Goal: Check status: Check status

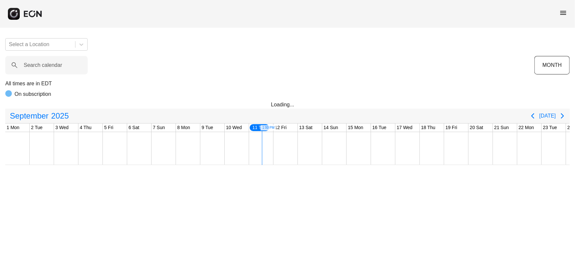
scroll to position [0, 166]
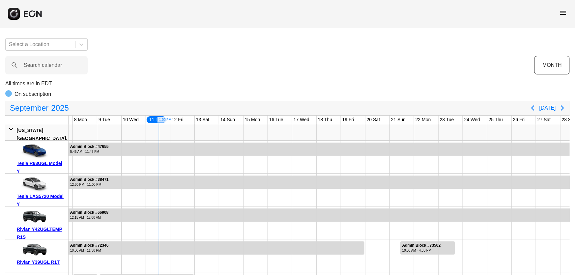
click at [560, 16] on span "menu" at bounding box center [563, 13] width 8 height 8
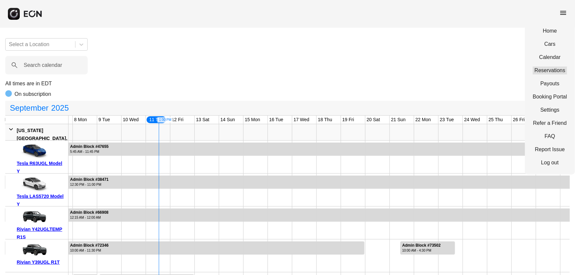
click at [552, 69] on link "Reservations" at bounding box center [550, 71] width 34 height 8
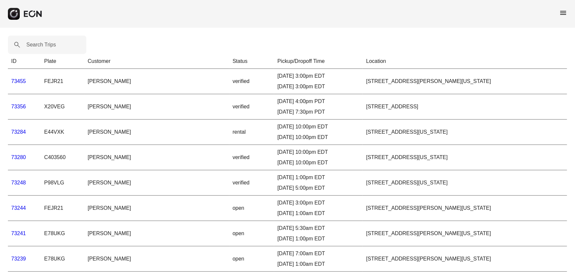
click at [46, 44] on label "Search Trips" at bounding box center [41, 45] width 30 height 8
click at [46, 44] on Trips "Search Trips" at bounding box center [47, 45] width 78 height 18
paste Trips "*****"
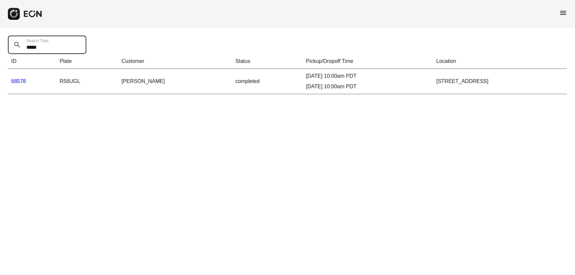
type Trips "*****"
click at [25, 81] on link "68578" at bounding box center [18, 81] width 15 height 6
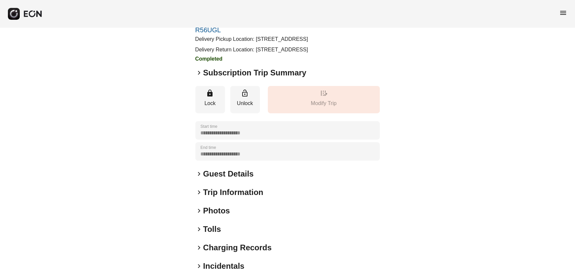
scroll to position [79, 0]
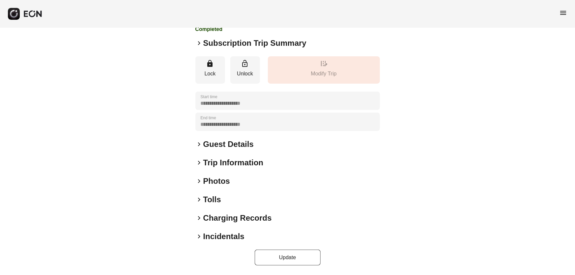
click at [227, 236] on h2 "Incidentals" at bounding box center [223, 236] width 41 height 11
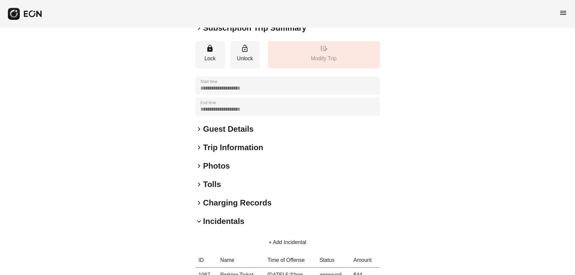
scroll to position [183, 0]
